Goal: Task Accomplishment & Management: Manage account settings

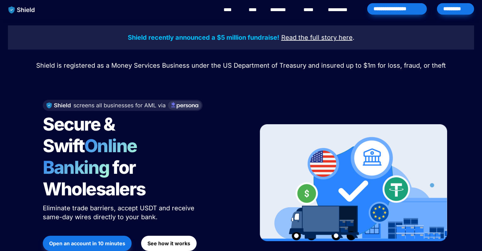
click at [448, 5] on div "*********" at bounding box center [455, 8] width 37 height 11
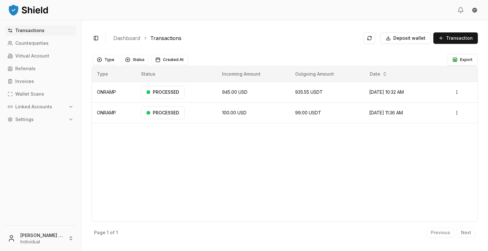
click at [56, 105] on button "Linked Accounts" at bounding box center [40, 107] width 71 height 10
click at [45, 118] on link "Wallets" at bounding box center [40, 117] width 55 height 10
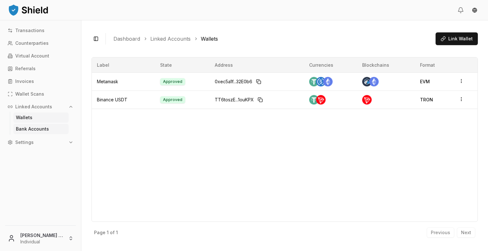
click at [38, 125] on link "Bank Accounts" at bounding box center [40, 129] width 55 height 10
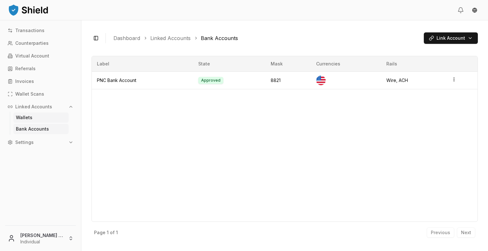
click at [34, 118] on link "Wallets" at bounding box center [40, 117] width 55 height 10
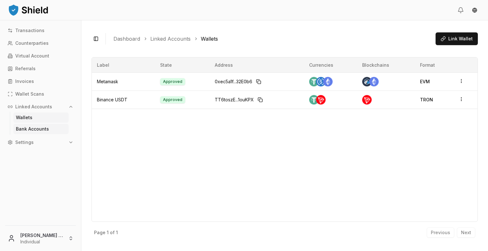
click at [38, 125] on link "Bank Accounts" at bounding box center [40, 129] width 55 height 10
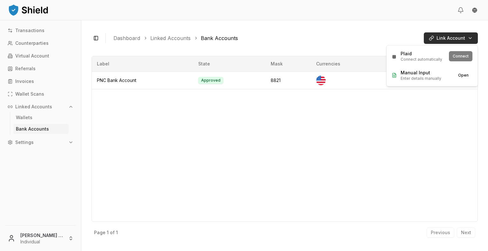
click at [469, 36] on html "Transactions Counterparties Virtual Account Referrals Invoices Wallet Scans Lin…" at bounding box center [244, 125] width 488 height 251
click at [440, 57] on div "Plaid Connect automatically" at bounding box center [417, 55] width 53 height 11
click at [467, 57] on button "Connect" at bounding box center [459, 56] width 23 height 10
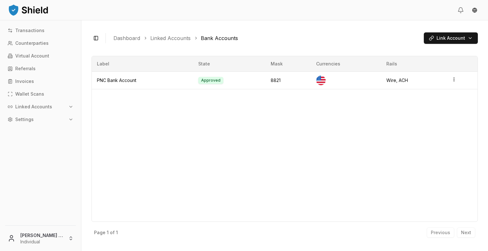
click at [206, 149] on div "Label State Mask Currencies Rails PNC Bank Account Approved 8821 Wire, ACH" at bounding box center [284, 139] width 386 height 166
click at [171, 40] on link "Linked Accounts" at bounding box center [170, 38] width 40 height 8
click at [57, 107] on button "Linked Accounts" at bounding box center [40, 107] width 71 height 10
click at [43, 117] on link "Wallets" at bounding box center [40, 117] width 55 height 10
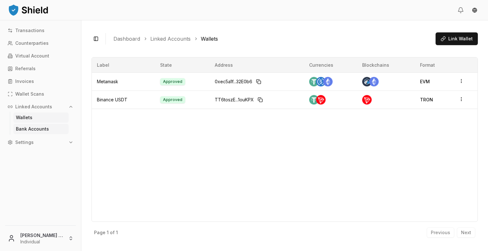
click at [43, 127] on p "Bank Accounts" at bounding box center [32, 129] width 33 height 4
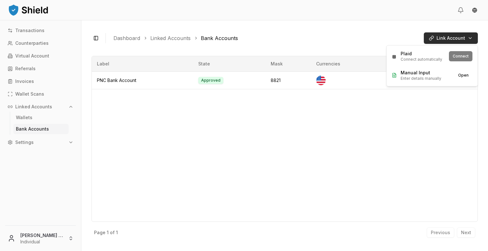
click at [472, 40] on html "Transactions Counterparties Virtual Account Referrals Invoices Wallet Scans Lin…" at bounding box center [244, 125] width 488 height 251
click at [285, 126] on html "Transactions Counterparties Virtual Account Referrals Invoices Wallet Scans Lin…" at bounding box center [244, 125] width 488 height 251
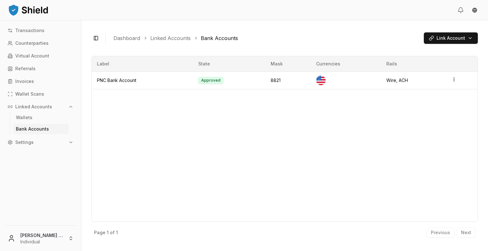
click at [289, 153] on div "Label State Mask Currencies Rails PNC Bank Account Approved 8821 Wire, ACH" at bounding box center [284, 139] width 386 height 166
click at [281, 213] on div "Label State Mask Currencies Rails PNC Bank Account Approved 8821 Wire, ACH" at bounding box center [284, 139] width 386 height 166
click at [468, 37] on html "Transactions Counterparties Virtual Account Referrals Invoices Wallet Scans Lin…" at bounding box center [244, 125] width 488 height 251
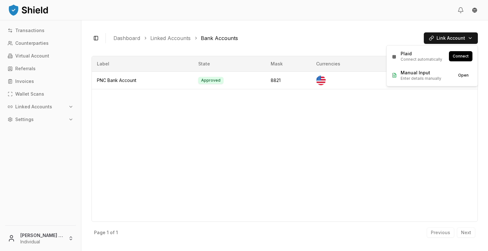
click at [326, 152] on html "Transactions Counterparties Virtual Account Referrals Invoices Wallet Scans Lin…" at bounding box center [244, 125] width 488 height 251
click at [305, 148] on div "Label State Mask Currencies Rails PNC Bank Account Approved 8821 Wire, ACH" at bounding box center [284, 139] width 386 height 166
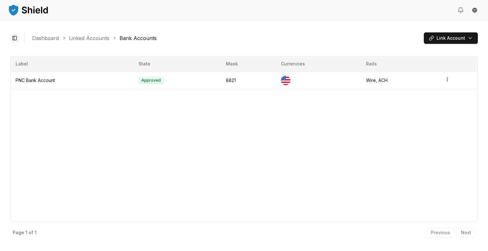
click at [18, 35] on button "Toggle Sidebar" at bounding box center [14, 38] width 9 height 9
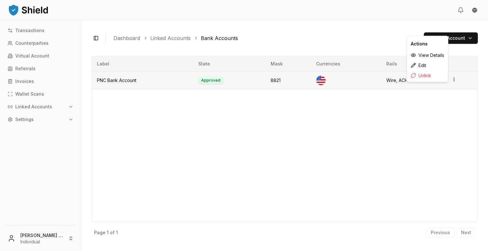
click at [453, 80] on html "Transactions Counterparties Virtual Account Referrals Invoices Wallet Scans Lin…" at bounding box center [244, 125] width 488 height 251
click at [442, 101] on div "Label State Mask Currencies Rails PNC Bank Account Approved 8821 Wire, ACH" at bounding box center [284, 139] width 386 height 166
click at [431, 137] on div "Label State Mask Currencies Rails PNC Bank Account Approved 8821 Wire, ACH" at bounding box center [284, 139] width 386 height 166
click at [327, 161] on div "Label State Mask Currencies Rails PNC Bank Account Approved 8821 Wire, ACH" at bounding box center [284, 139] width 386 height 166
